Goal: Information Seeking & Learning: Learn about a topic

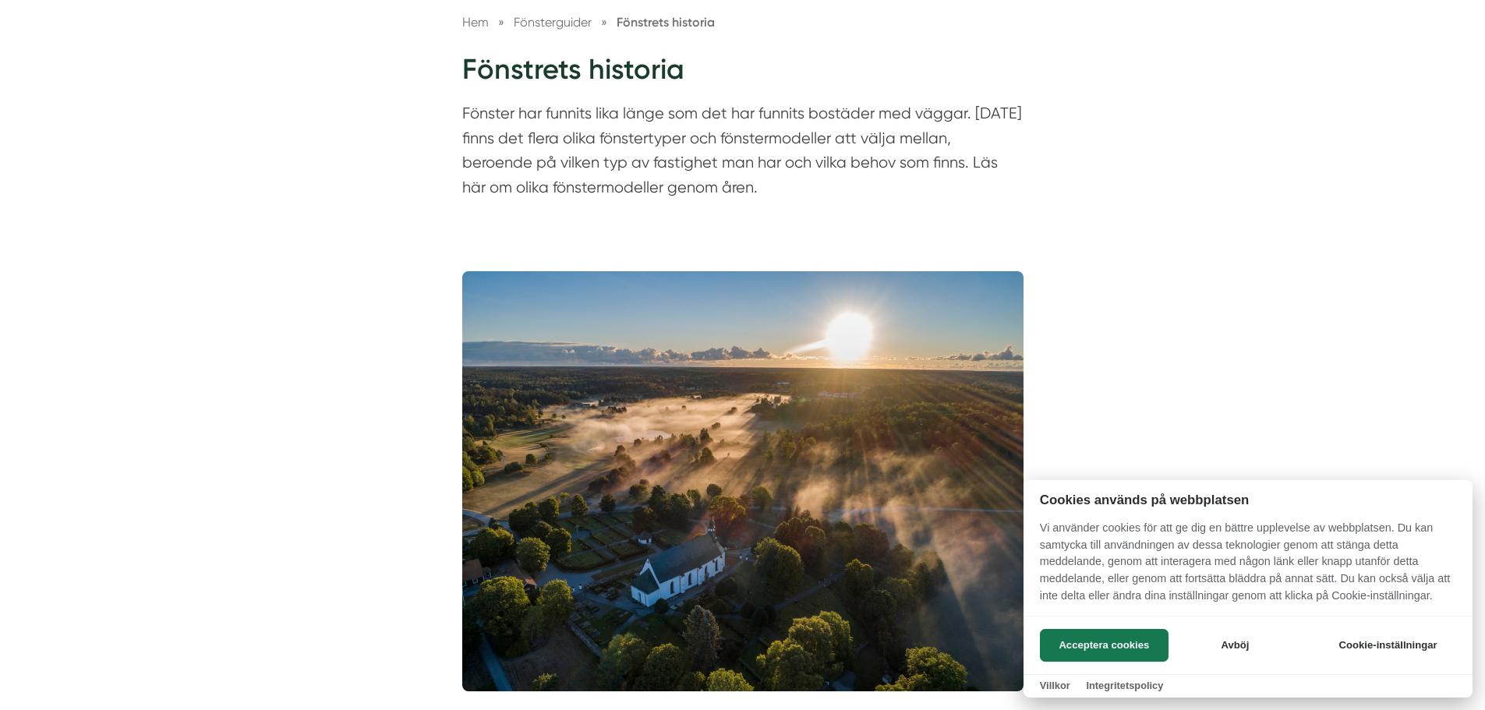
scroll to position [208, 0]
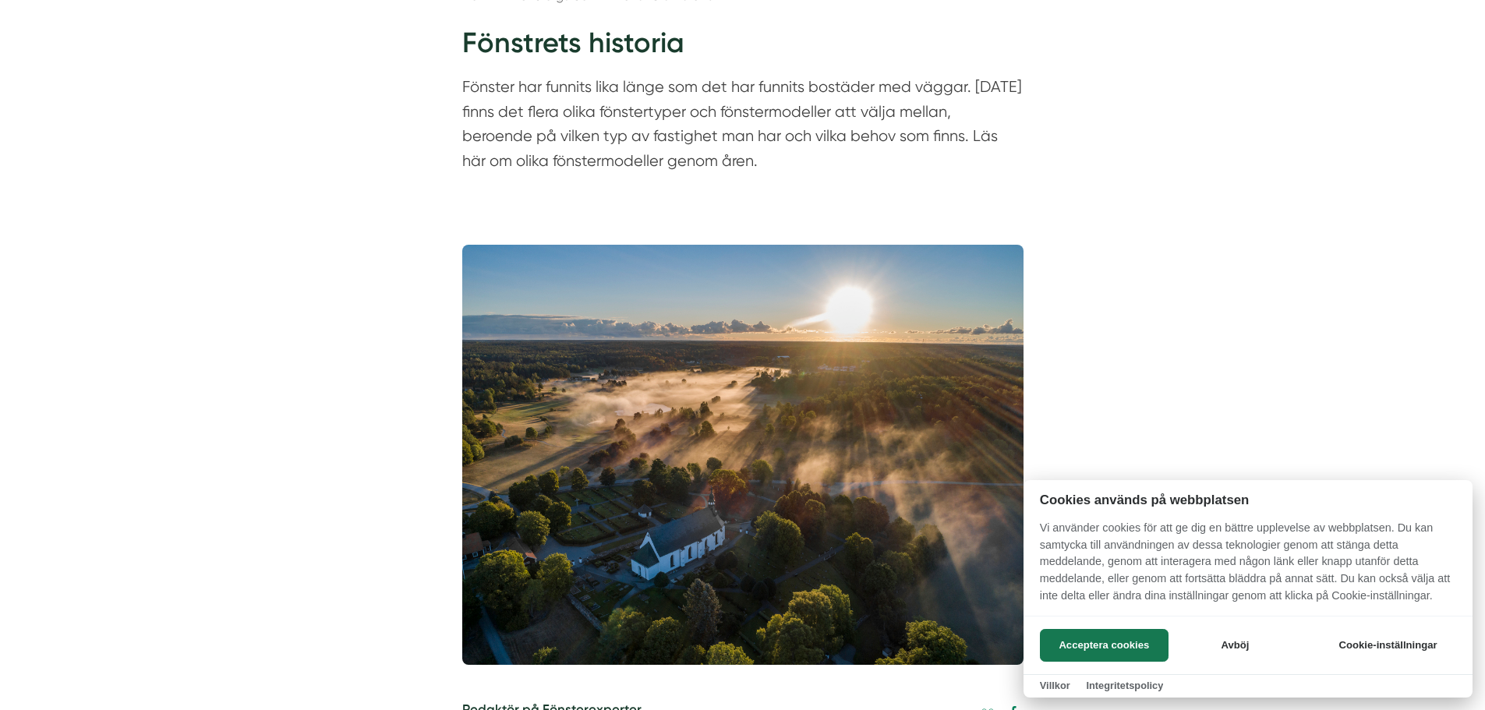
drag, startPoint x: 442, startPoint y: 40, endPoint x: 453, endPoint y: 52, distance: 16.6
click at [453, 51] on div at bounding box center [742, 355] width 1485 height 710
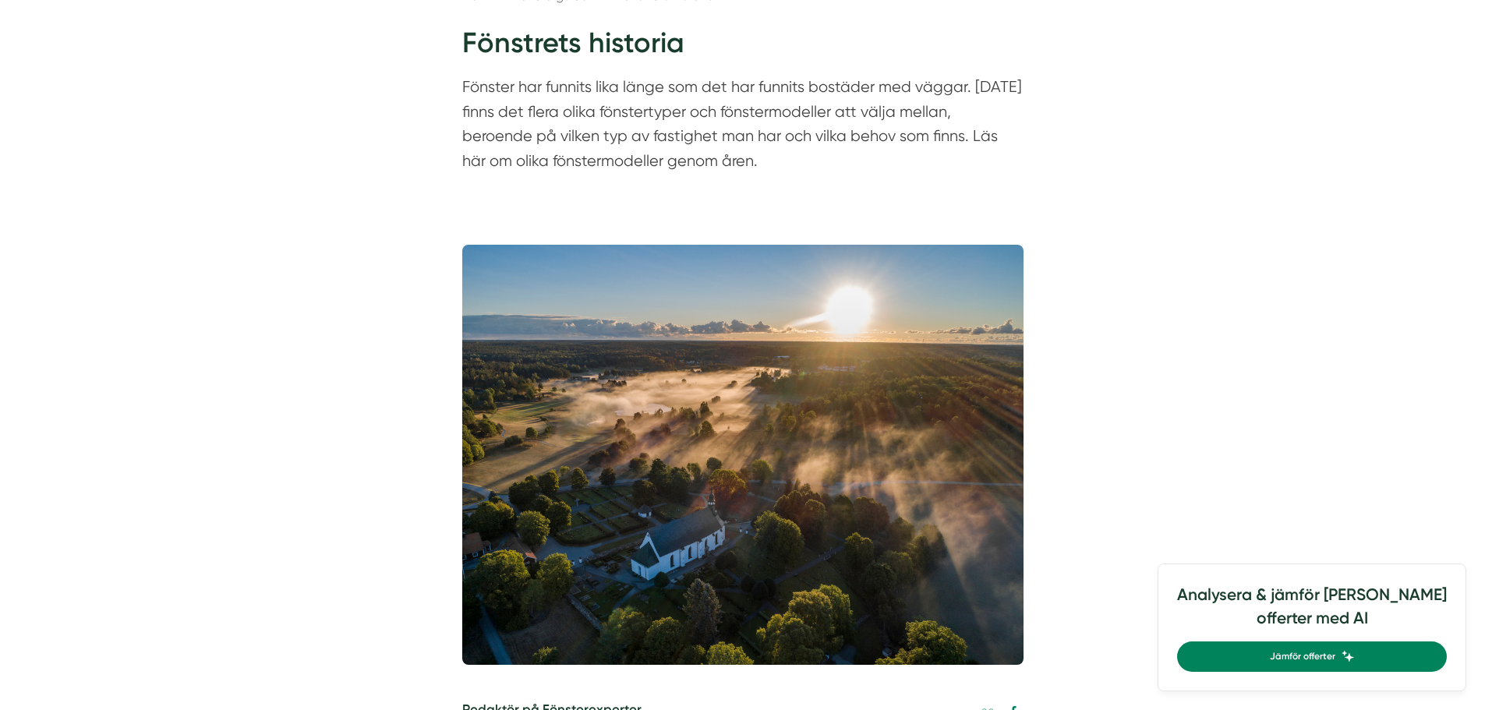
click at [469, 92] on p "Fönster har funnits lika länge som det har funnits bostäder med väggar. [DATE] …" at bounding box center [742, 128] width 561 height 106
click at [465, 90] on p "Fönster har funnits lika länge som det har funnits bostäder med väggar. [DATE] …" at bounding box center [742, 128] width 561 height 106
click at [450, 90] on div "Hem » Fönsterguider » Fönstrets historia Fönstrets historia Fönster har funnits…" at bounding box center [743, 83] width 599 height 195
click at [461, 93] on div "Hem » Fönsterguider » Fönstrets historia Fönstrets historia Fönster har funnits…" at bounding box center [743, 83] width 599 height 195
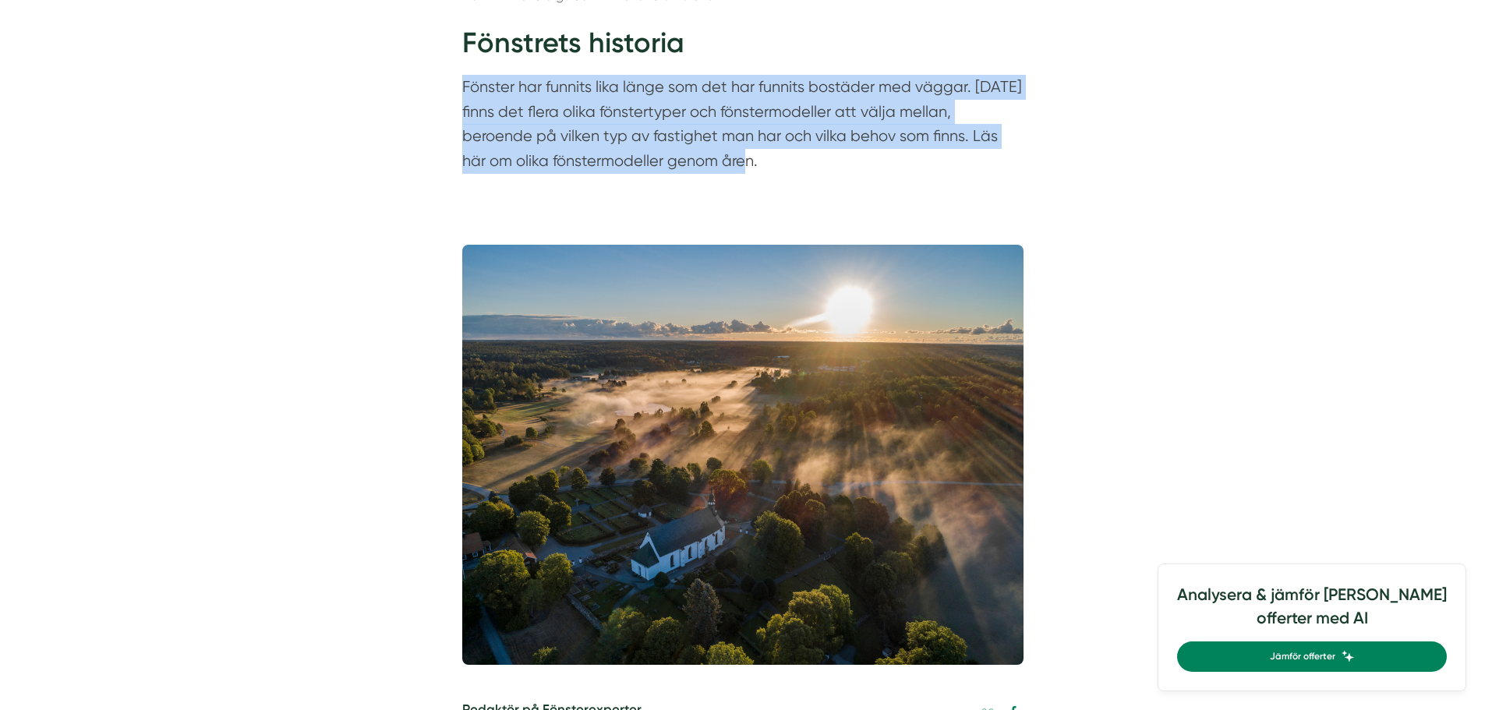
drag, startPoint x: 458, startPoint y: 90, endPoint x: 744, endPoint y: 200, distance: 305.8
click at [749, 200] on div "Hem » Fönsterguider » Fönstrets historia Fönstrets historia Fönster har funnits…" at bounding box center [742, 75] width 1485 height 303
copy p "Fönster har funnits lika länge som det har funnits bostäder med väggar. [DATE] …"
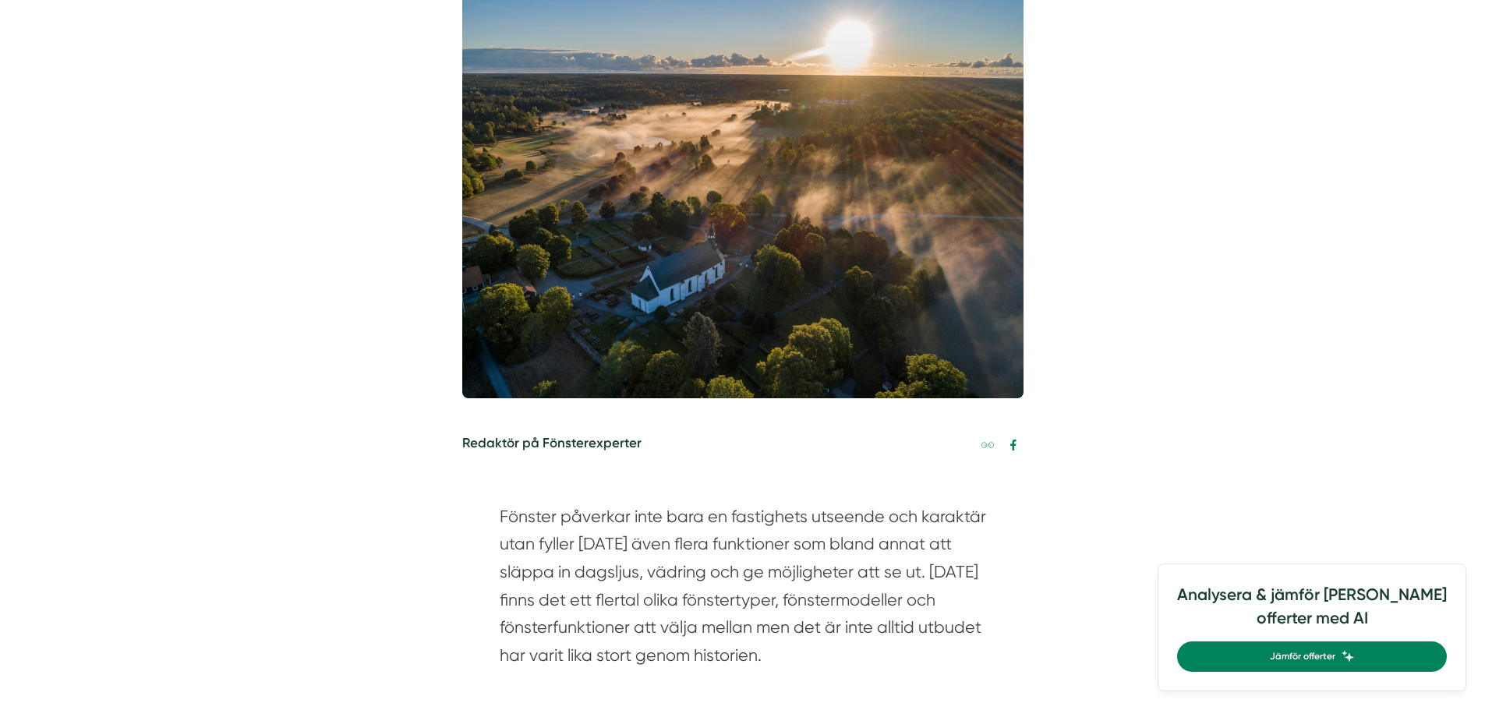
scroll to position [494, 0]
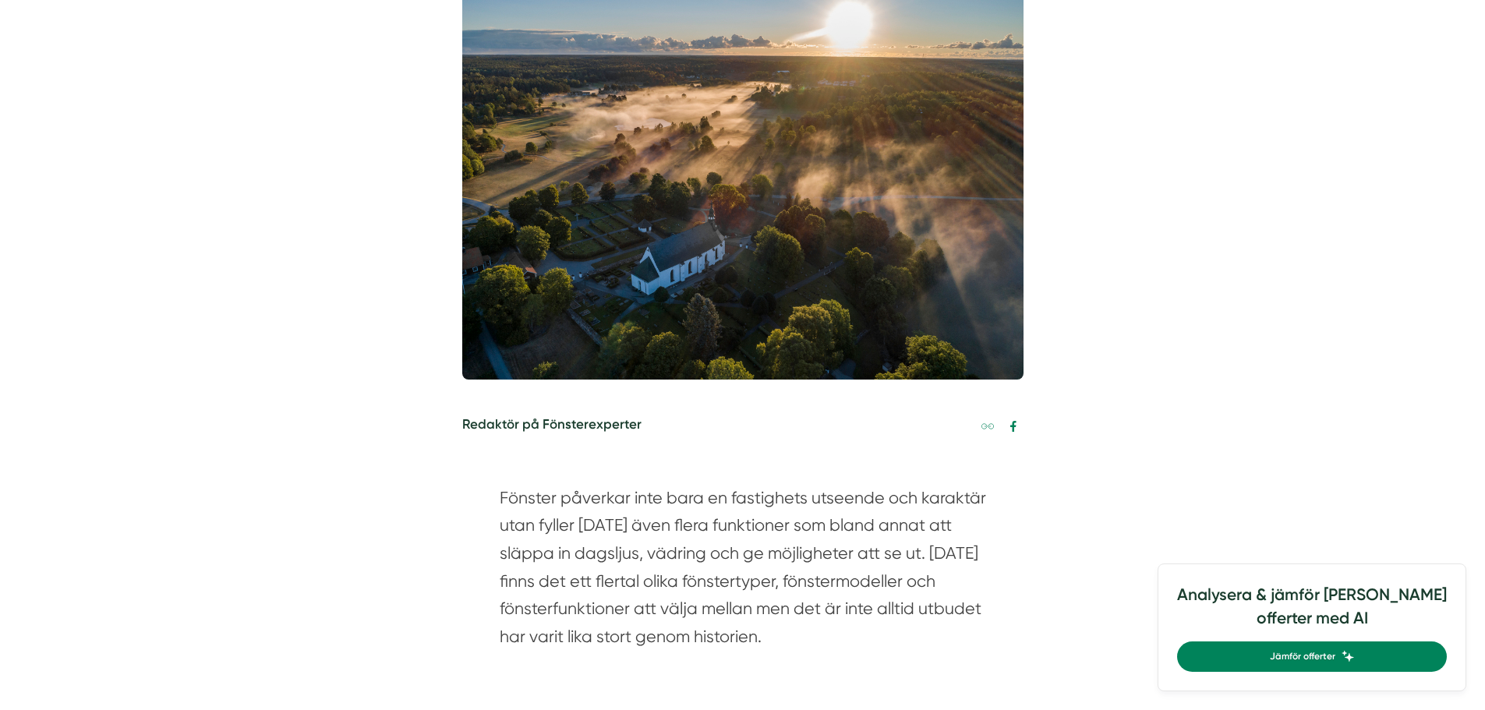
click at [743, 545] on section "Fönster påverkar inte bara en fastighets utseende och karaktär utan fyller [DAT…" at bounding box center [743, 571] width 487 height 174
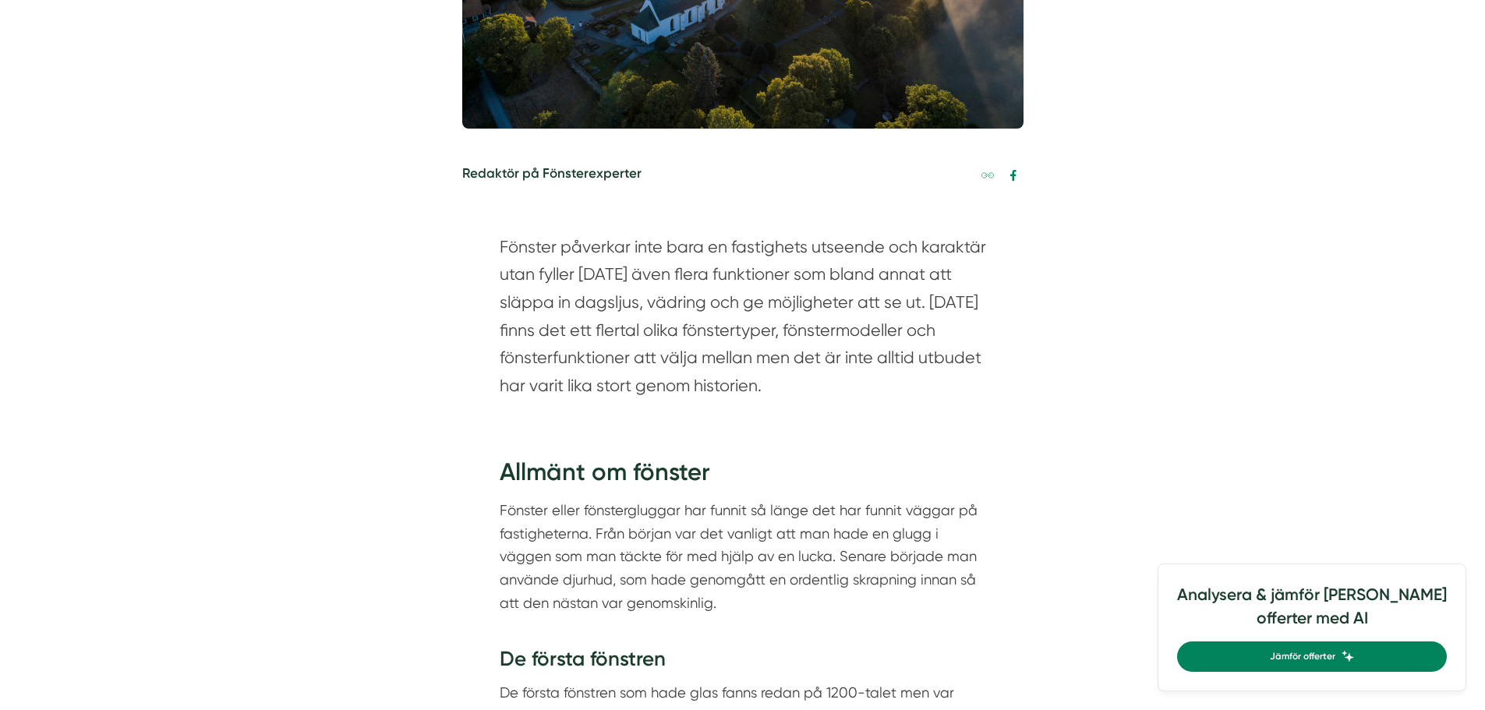
scroll to position [754, 0]
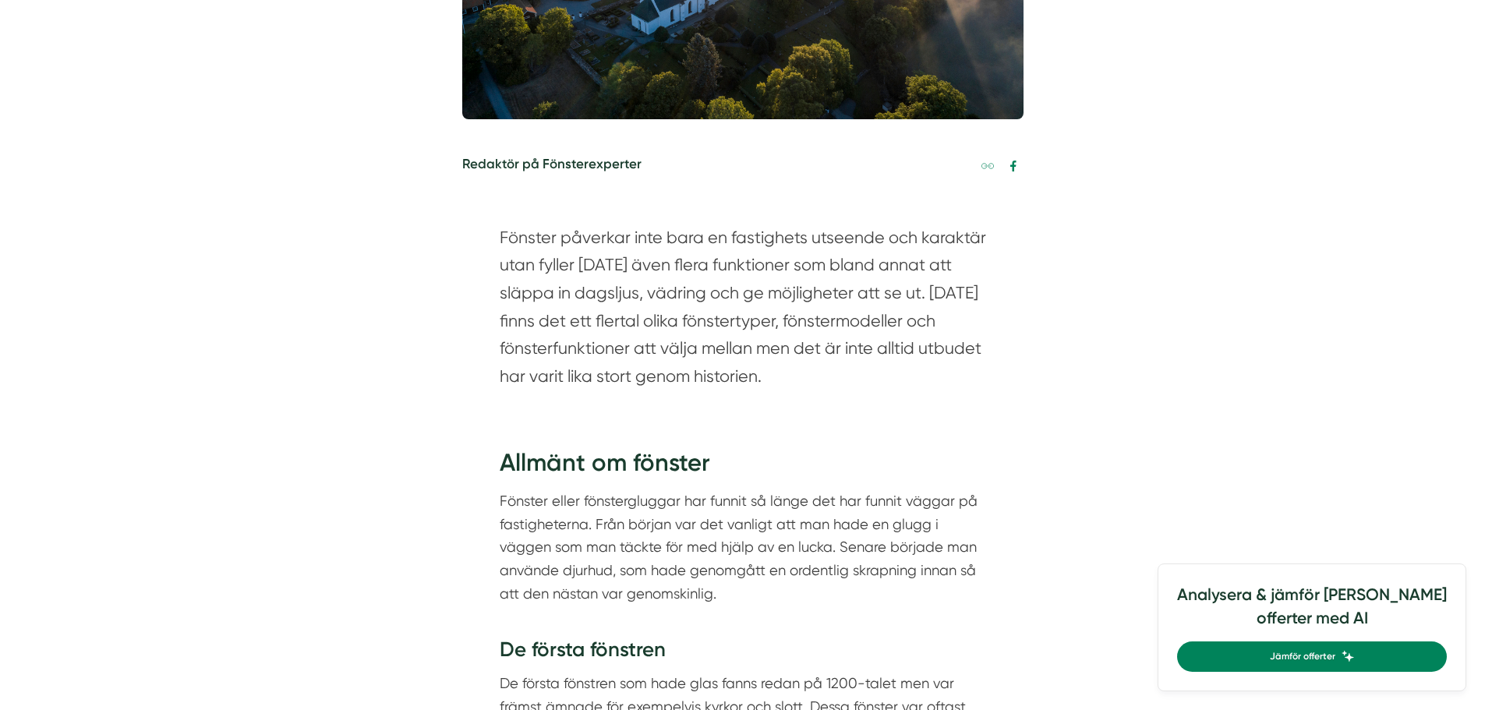
click at [677, 614] on p "Fönster eller fönstergluggar har funnit så länge det har funnit väggar på fasti…" at bounding box center [743, 559] width 487 height 139
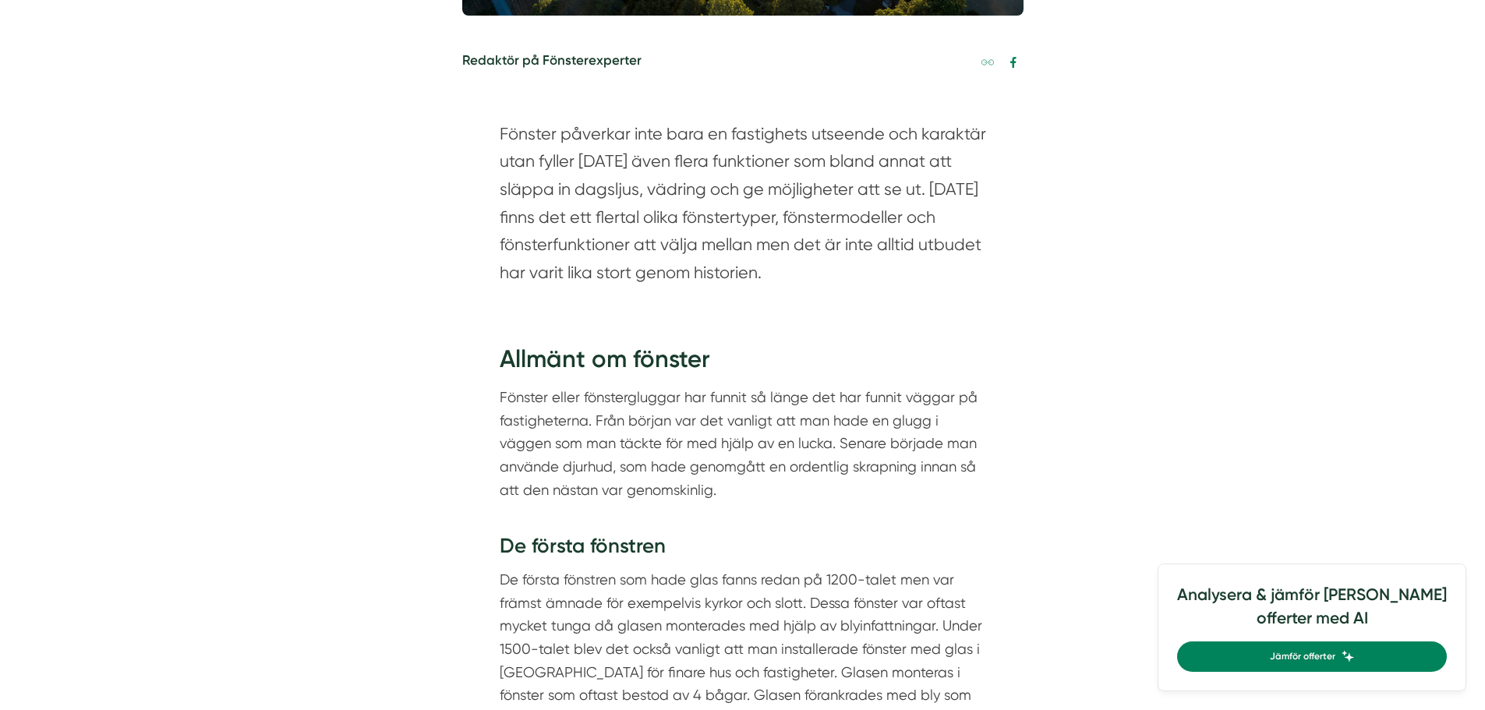
scroll to position [883, 0]
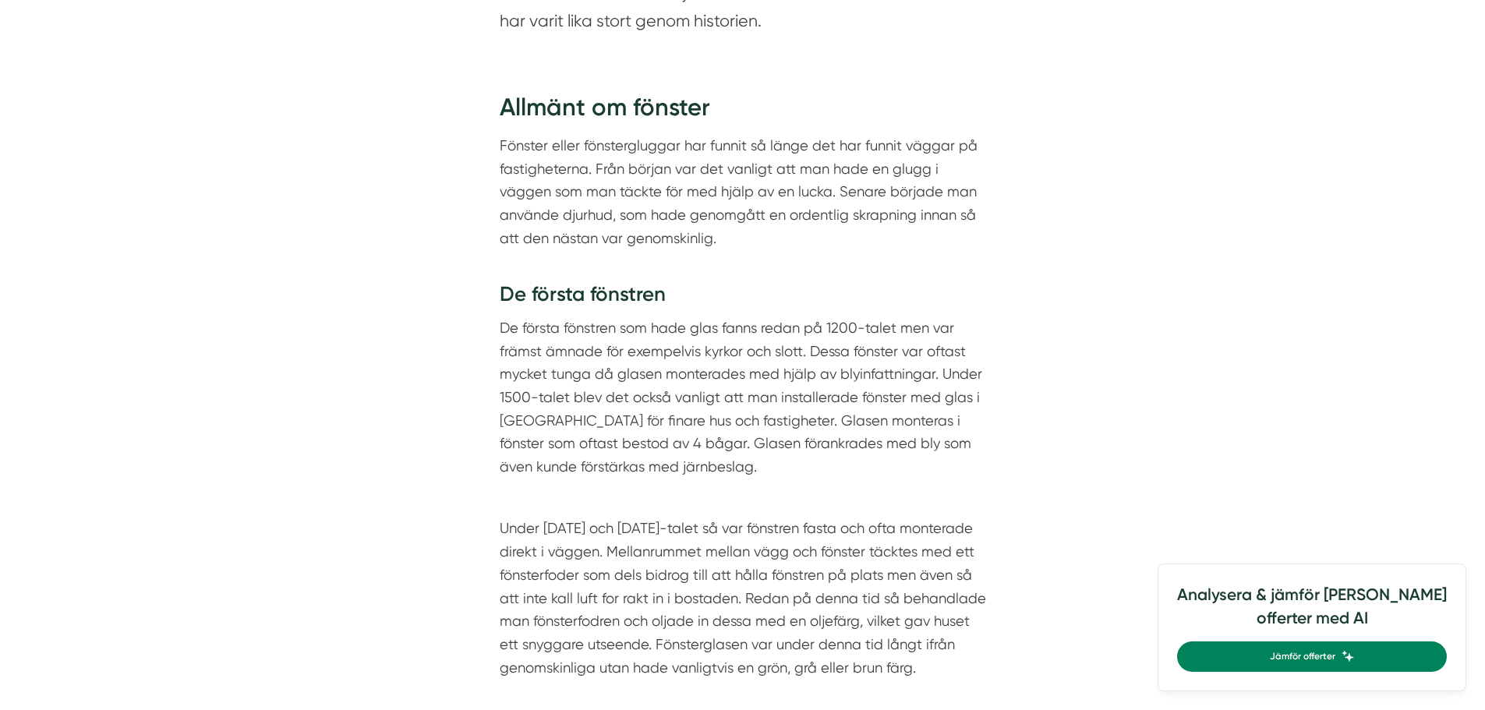
scroll to position [1117, 0]
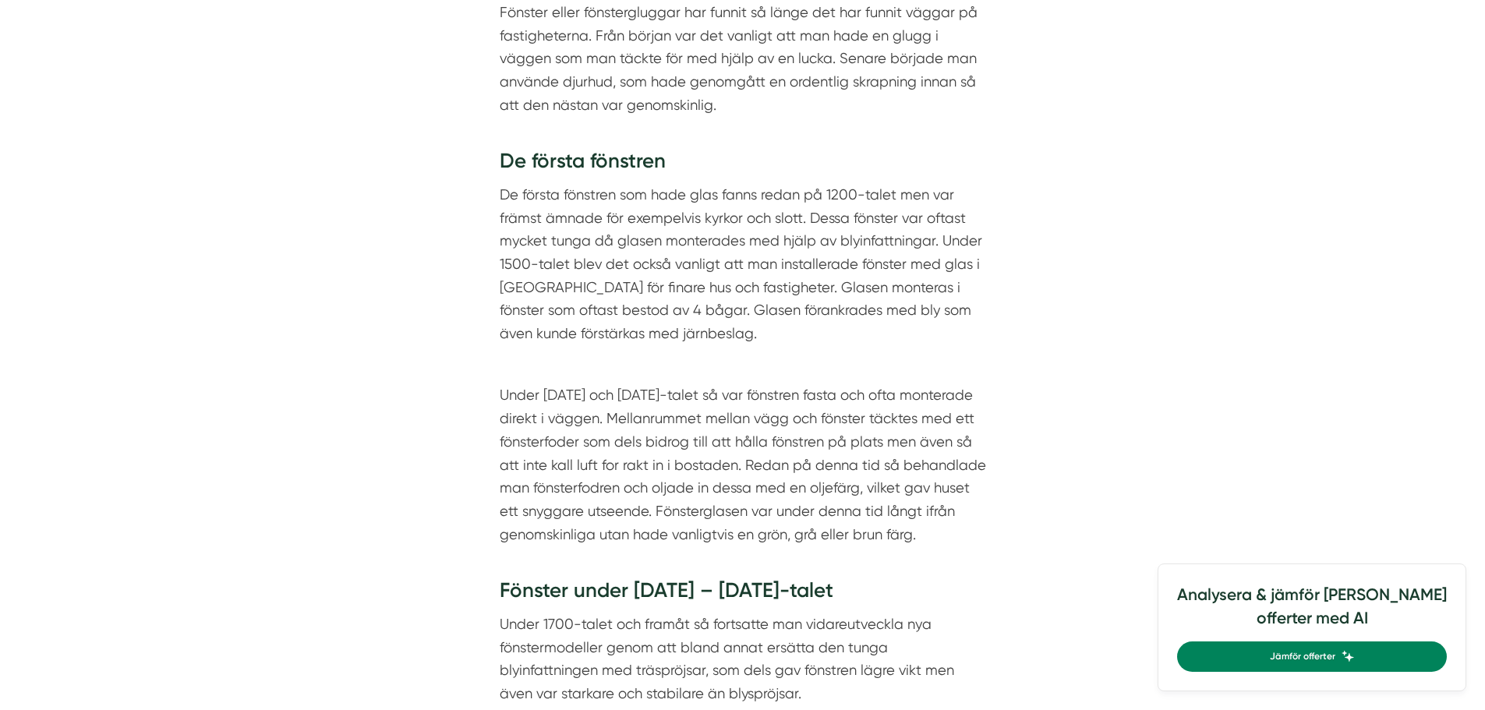
scroll to position [1248, 0]
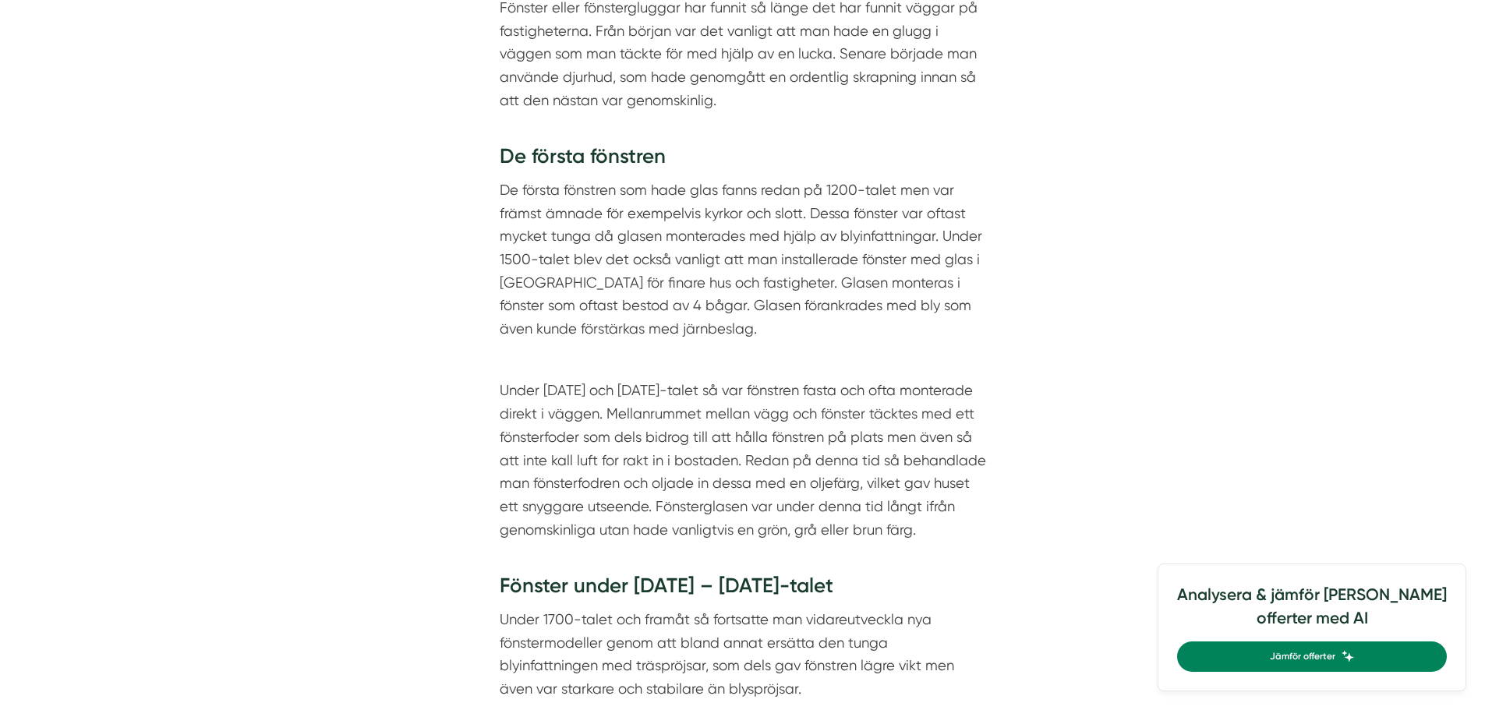
click at [535, 535] on p "Under [DATE] och [DATE]-talet så var fönstren fasta och ofta monterade direkt i…" at bounding box center [743, 472] width 487 height 186
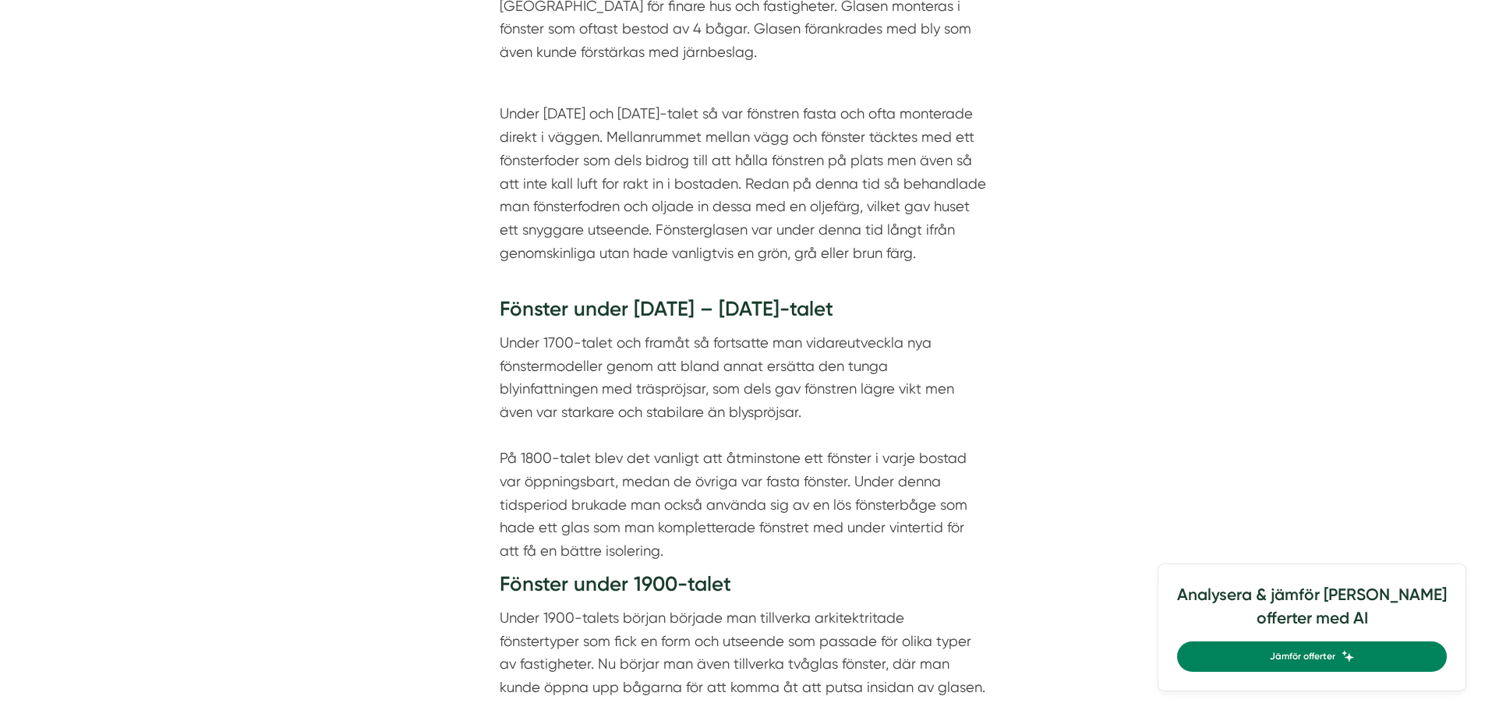
scroll to position [1534, 0]
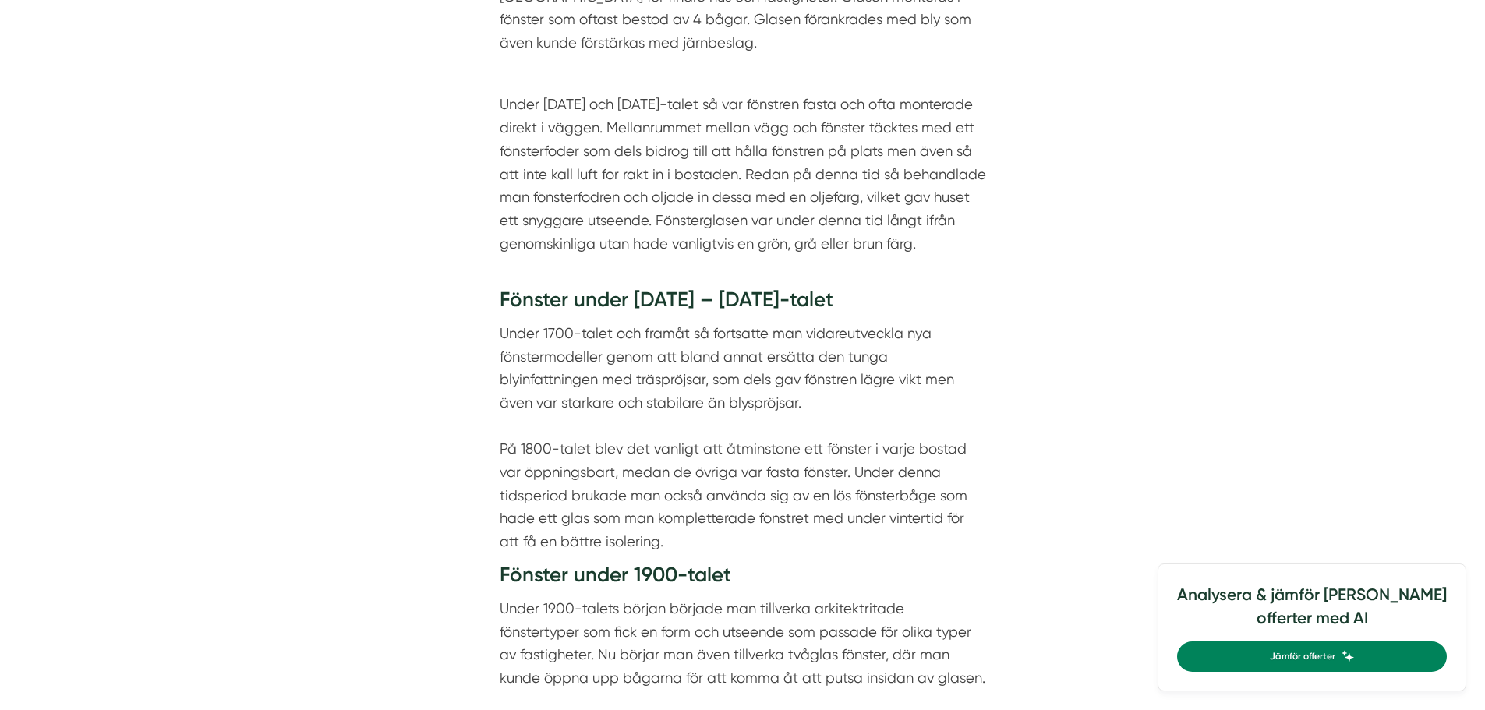
click at [707, 552] on p "Under 1700-talet och framåt så fortsatte man vidareutveckla nya fönstermodeller…" at bounding box center [743, 438] width 487 height 232
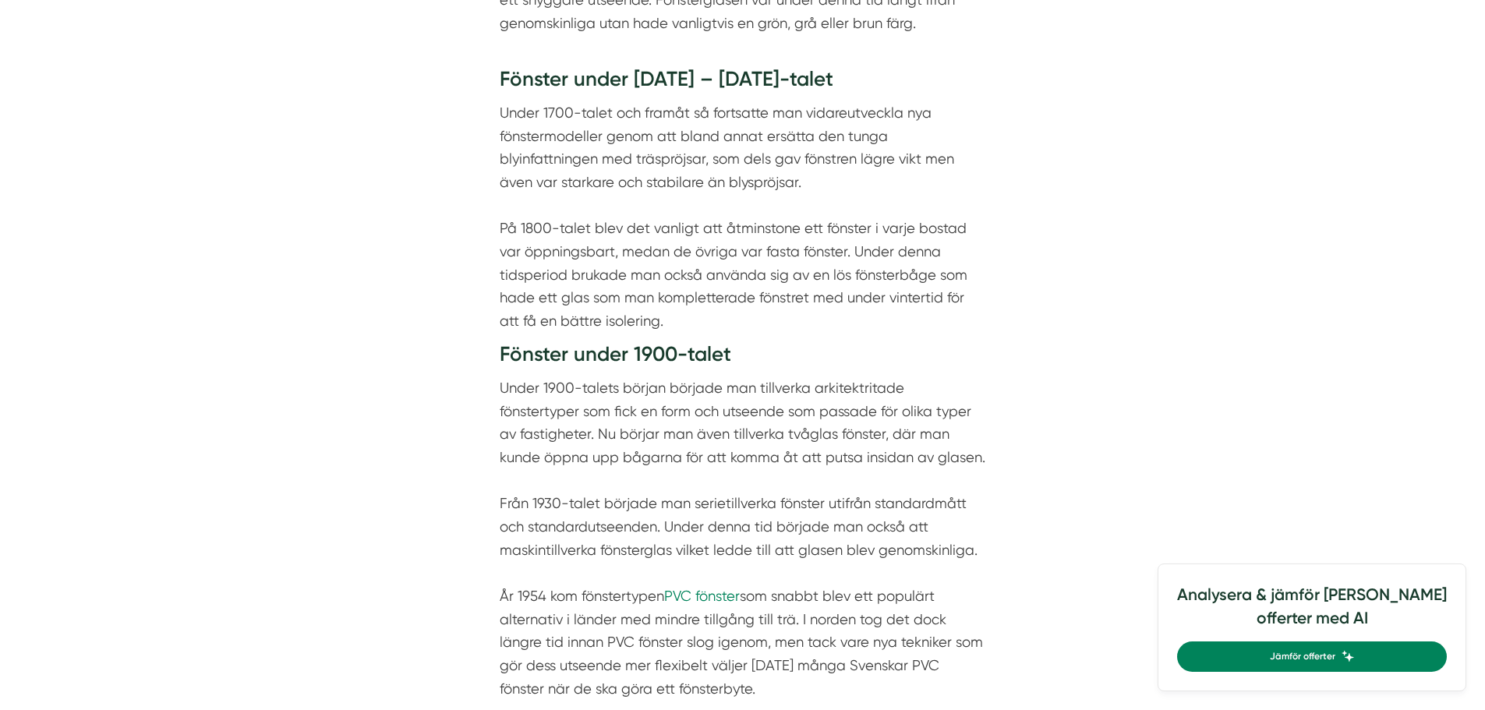
scroll to position [1768, 0]
